Goal: Feedback & Contribution: Leave review/rating

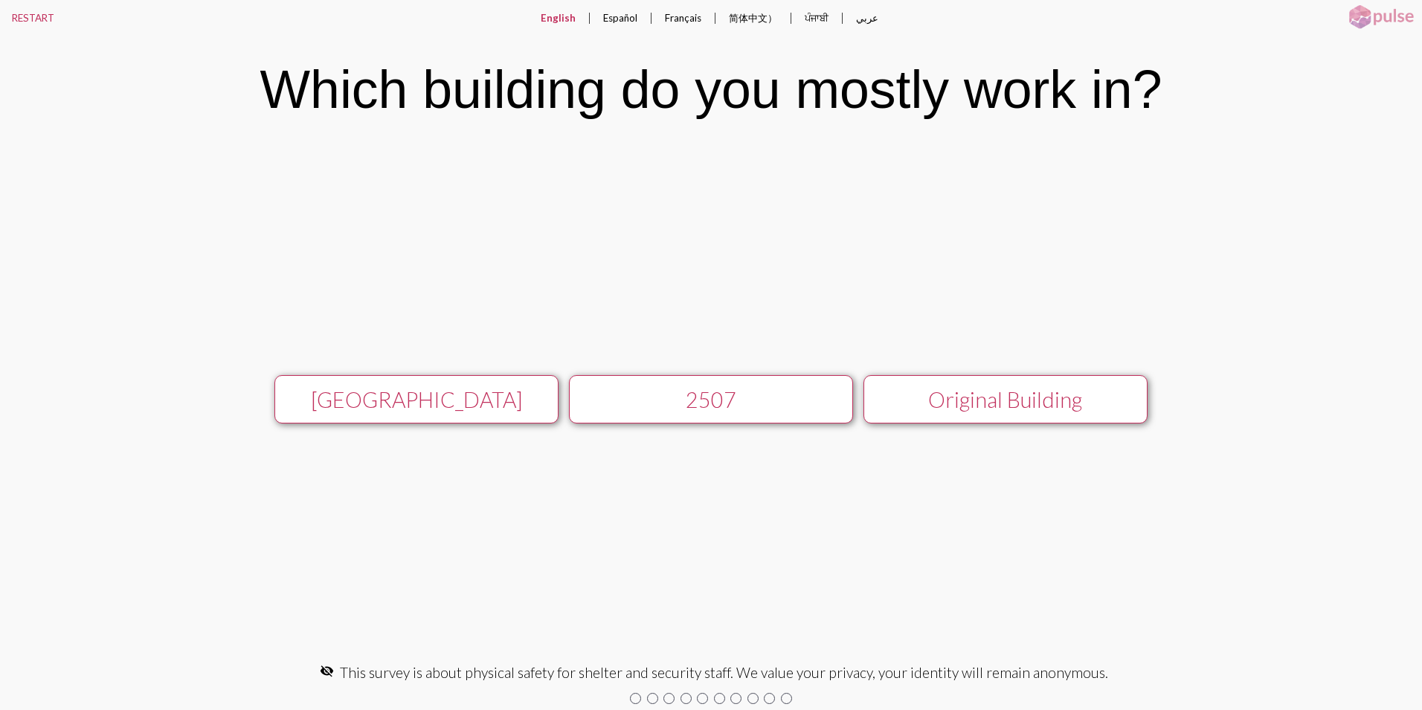
click at [443, 400] on div "[GEOGRAPHIC_DATA]" at bounding box center [416, 399] width 254 height 25
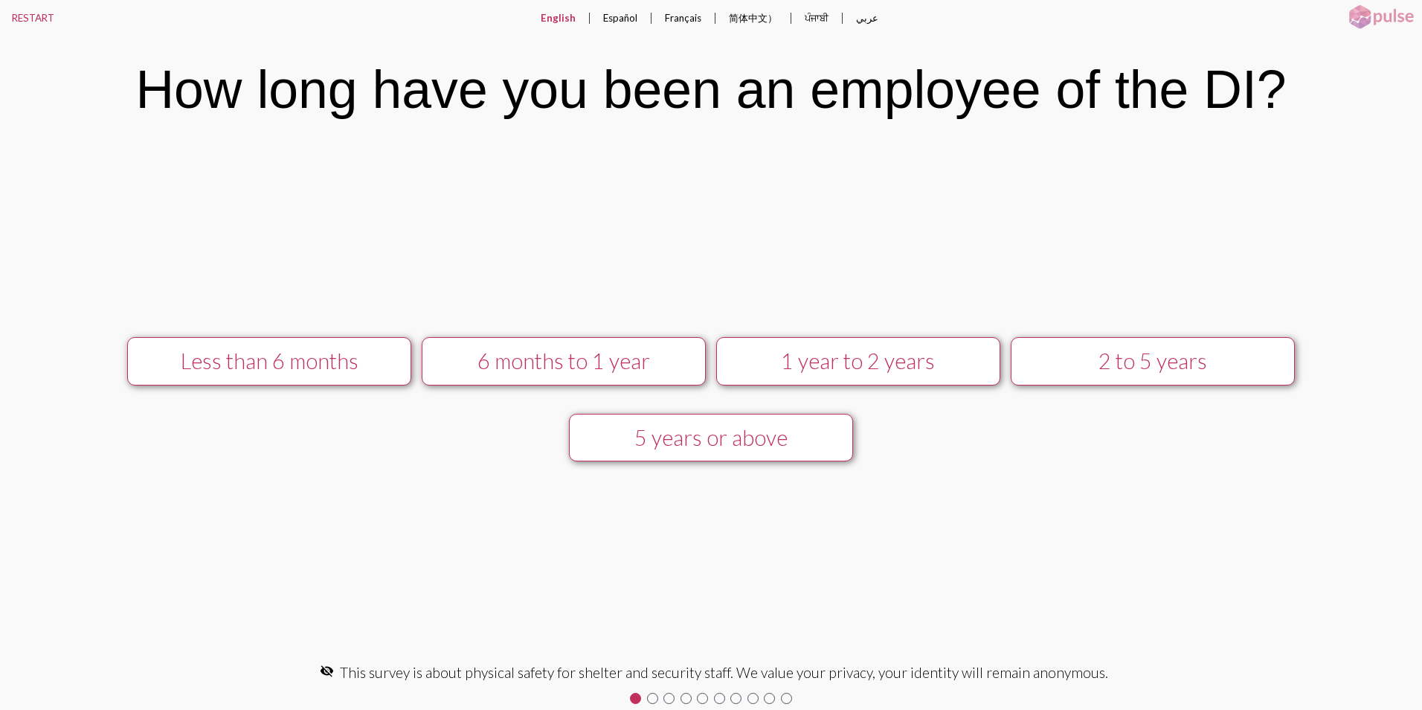
click at [544, 366] on div "6 months to 1 year" at bounding box center [564, 360] width 254 height 25
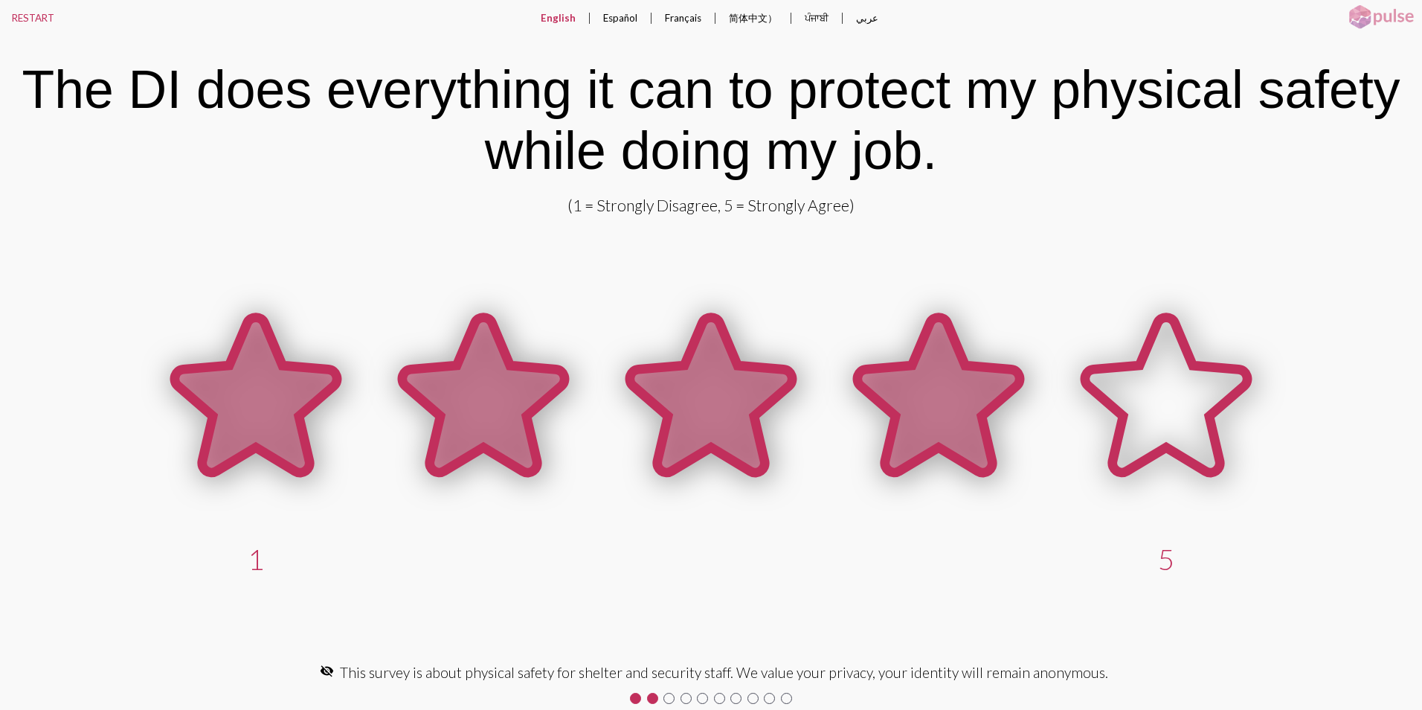
click at [949, 434] on icon at bounding box center [939, 395] width 162 height 155
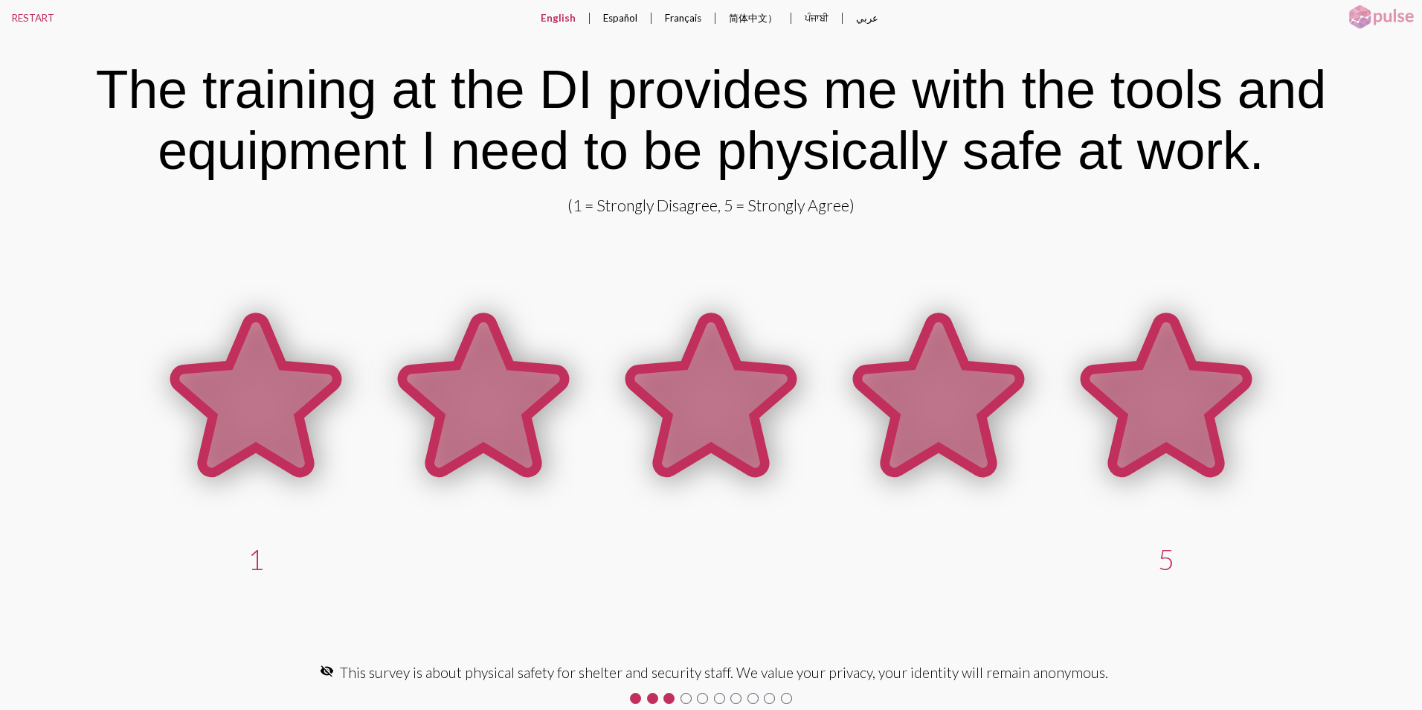
click at [1152, 429] on icon at bounding box center [1166, 395] width 162 height 155
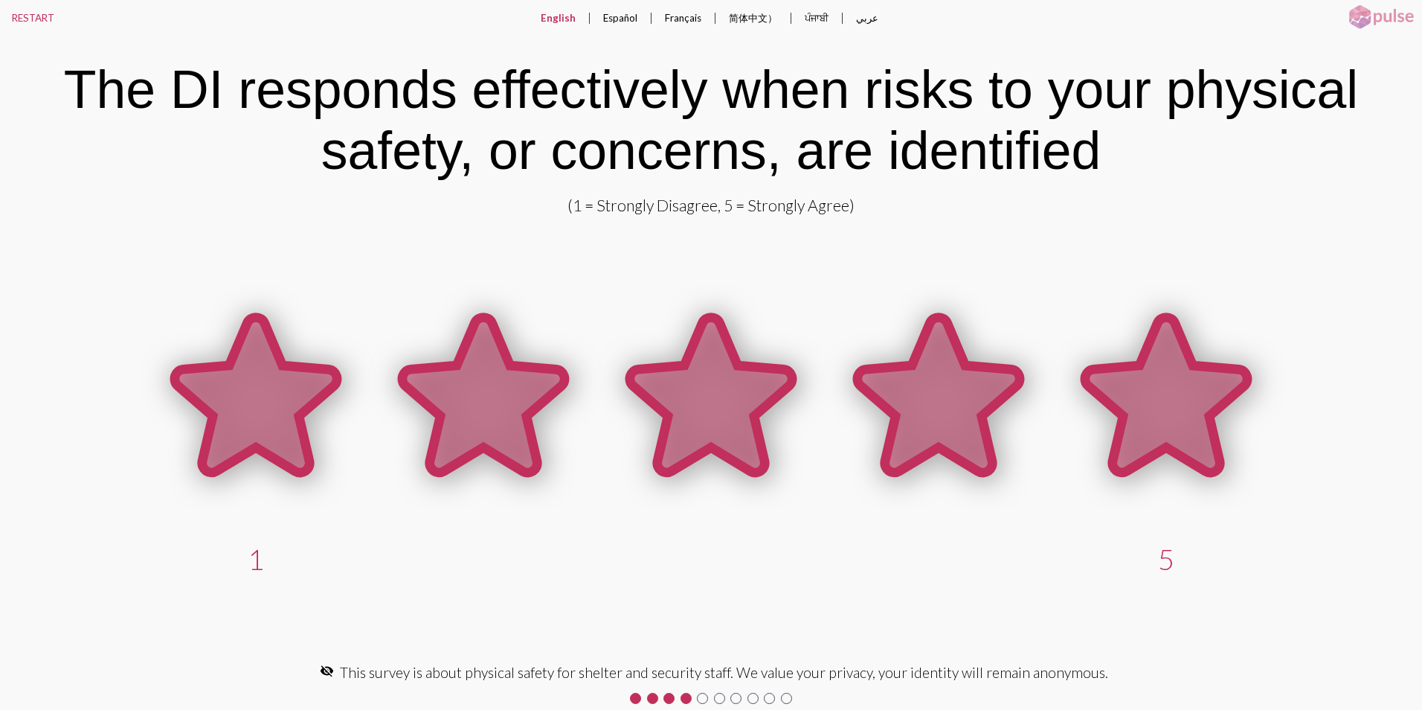
drag, startPoint x: 1153, startPoint y: 427, endPoint x: 1147, endPoint y: 434, distance: 9.0
click at [1149, 434] on icon at bounding box center [1166, 395] width 162 height 155
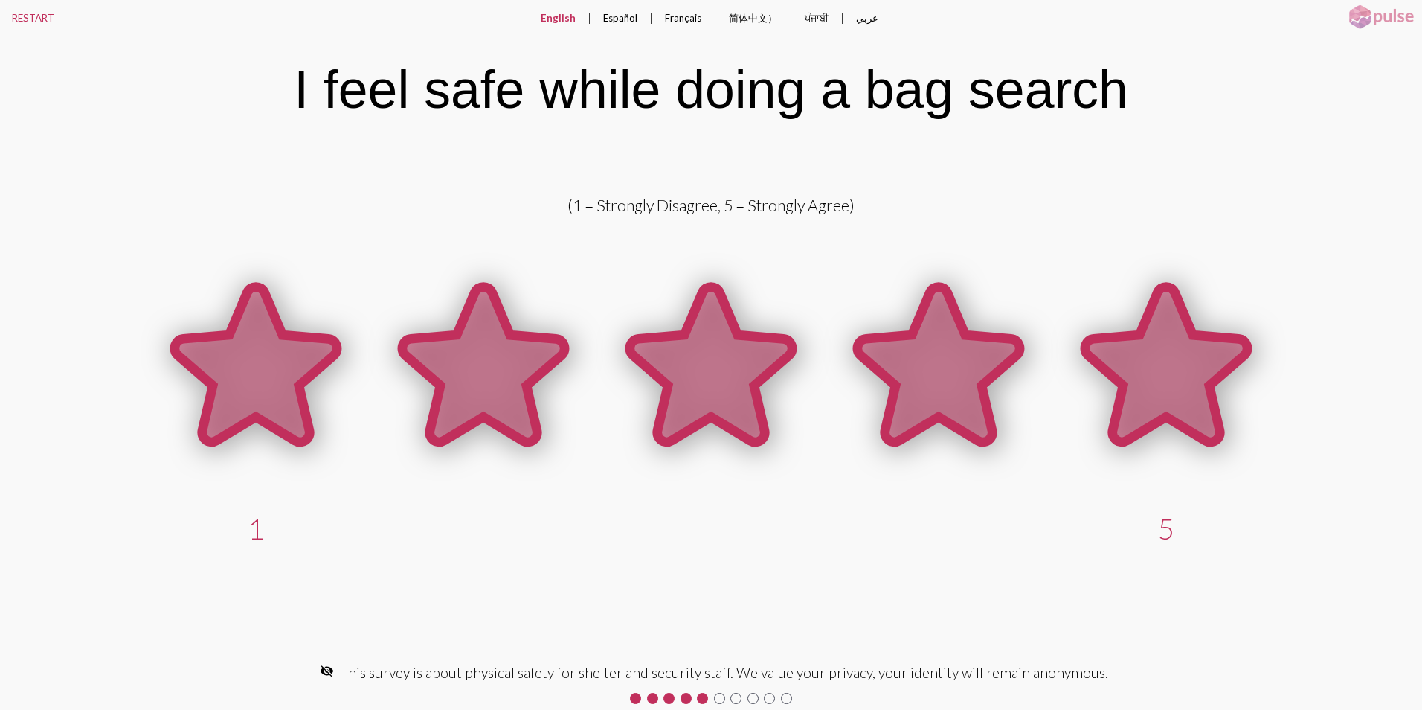
drag, startPoint x: 1134, startPoint y: 413, endPoint x: 1128, endPoint y: 419, distance: 8.4
click at [1129, 419] on icon at bounding box center [1166, 364] width 162 height 155
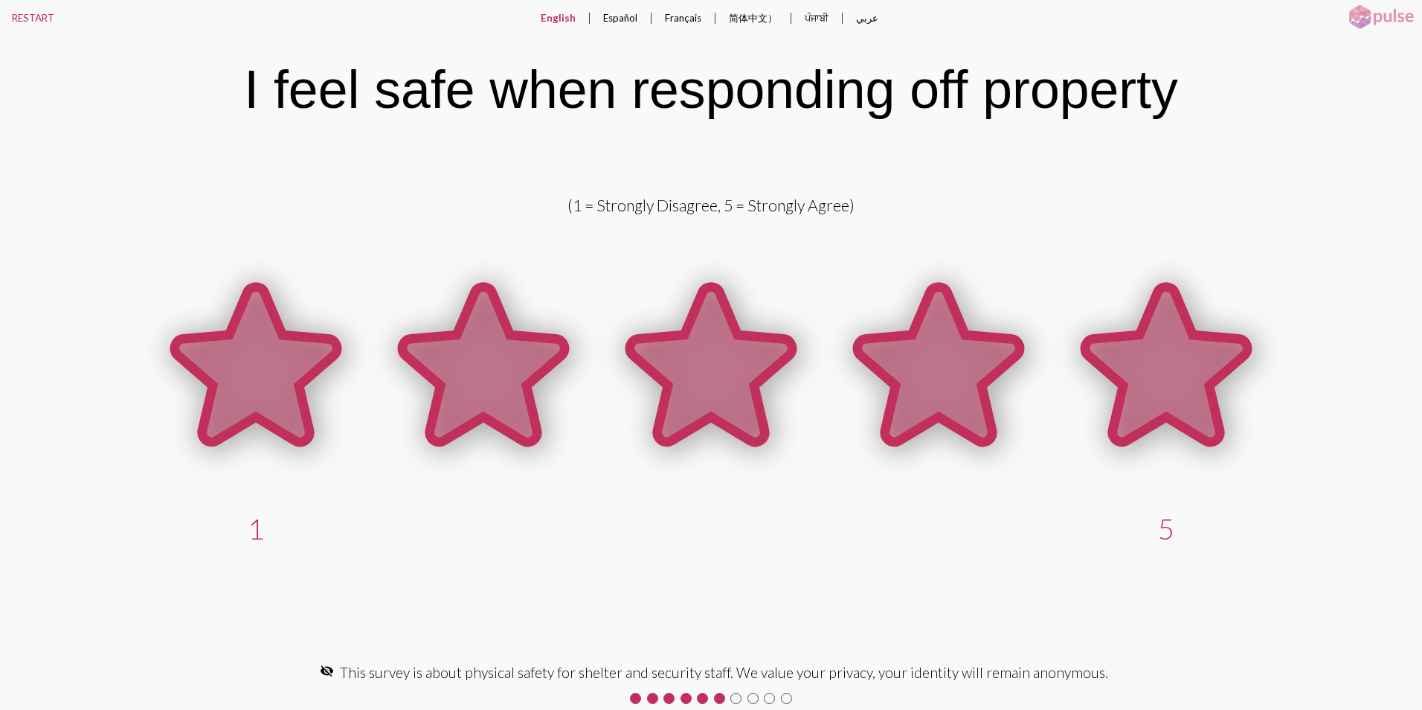
click at [1168, 423] on icon at bounding box center [1167, 367] width 228 height 228
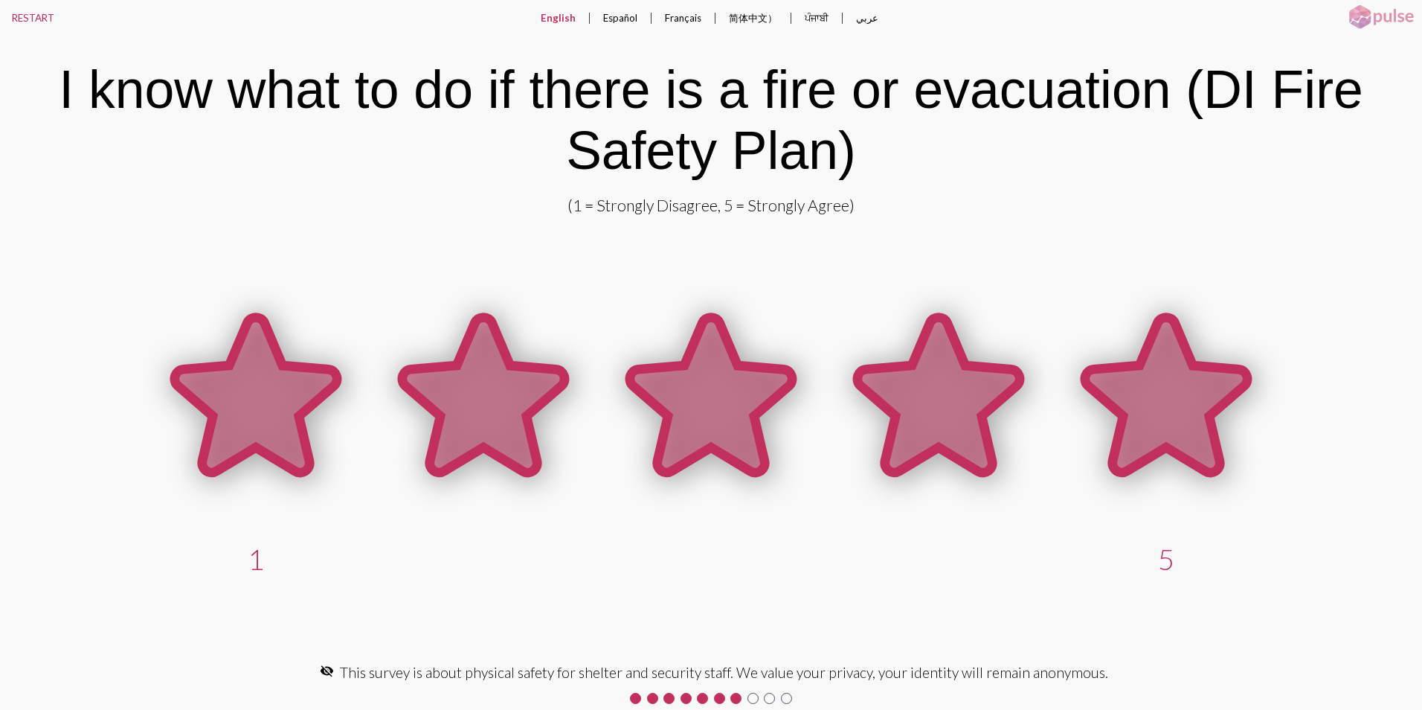
click at [1109, 427] on icon at bounding box center [1167, 397] width 228 height 228
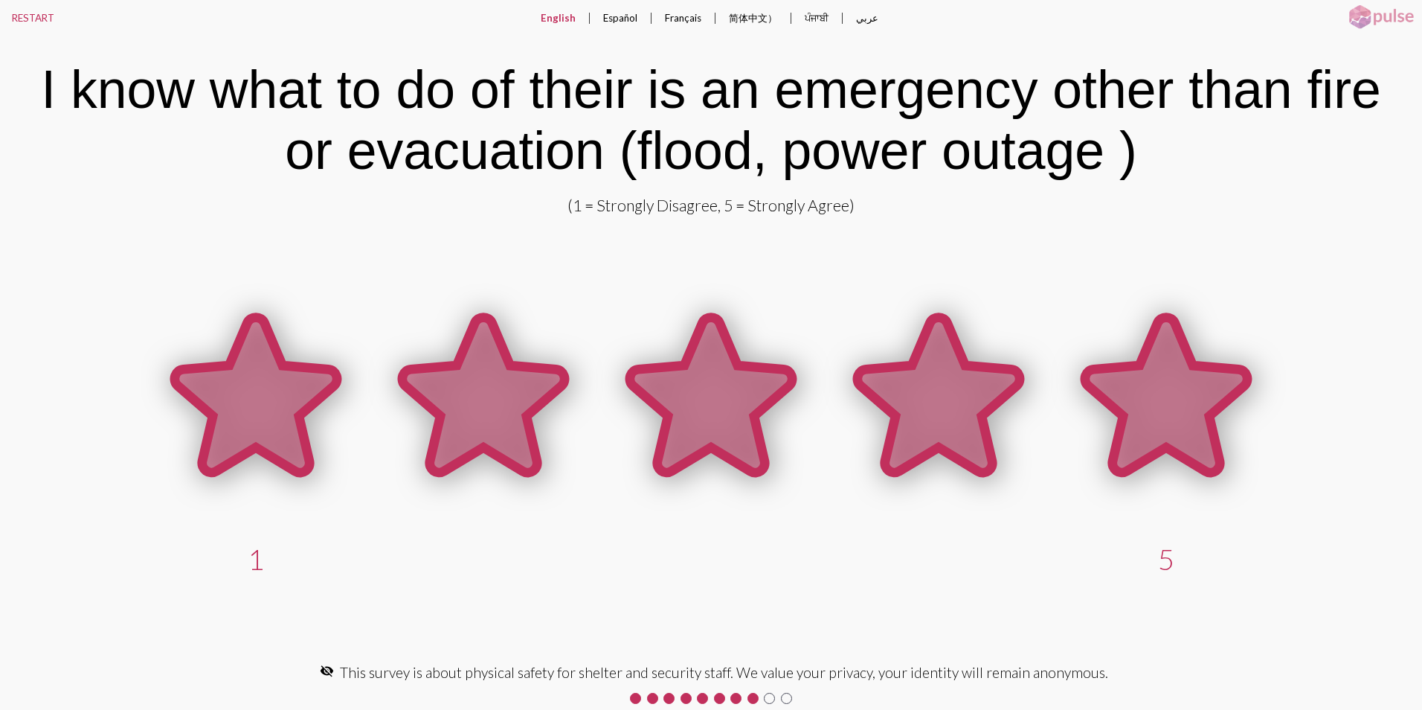
click at [1182, 428] on icon at bounding box center [1166, 395] width 162 height 155
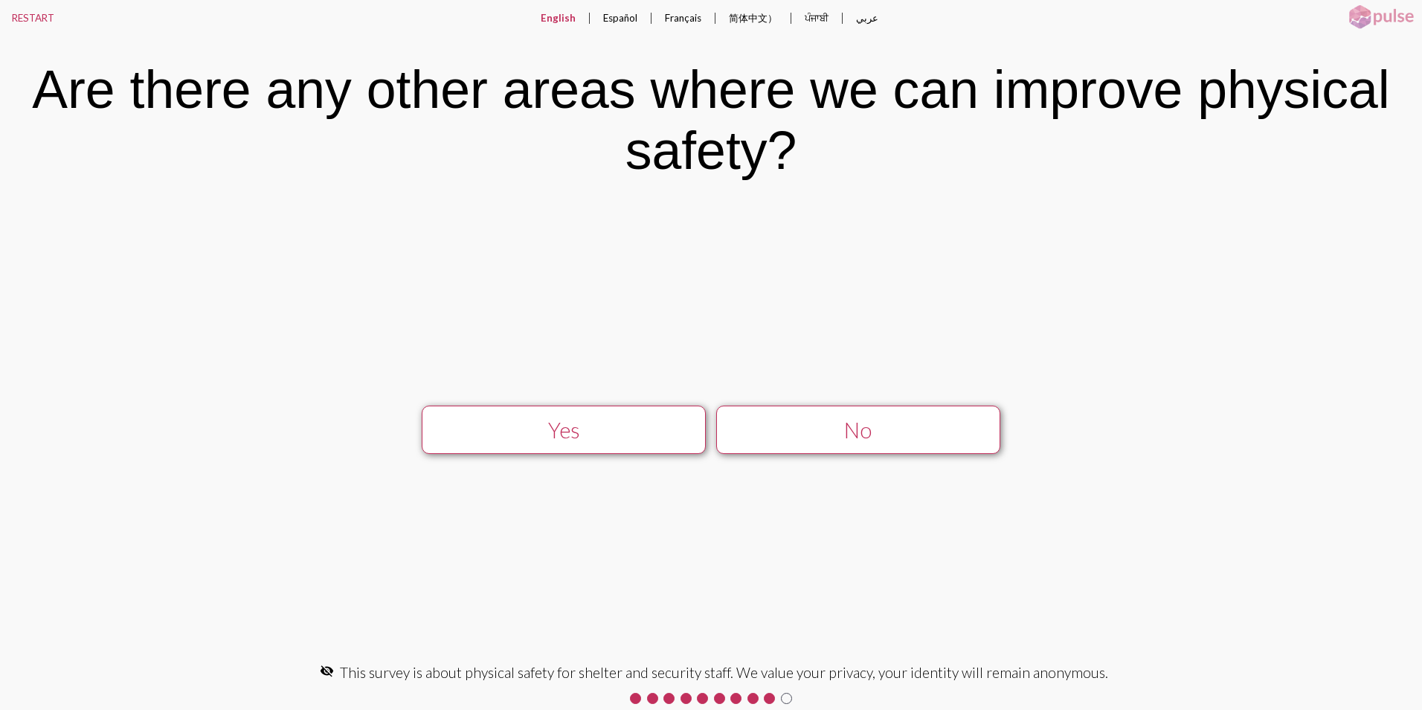
drag, startPoint x: 917, startPoint y: 430, endPoint x: 906, endPoint y: 435, distance: 12.3
click at [911, 436] on div "No" at bounding box center [858, 429] width 254 height 25
